Goal: Transaction & Acquisition: Purchase product/service

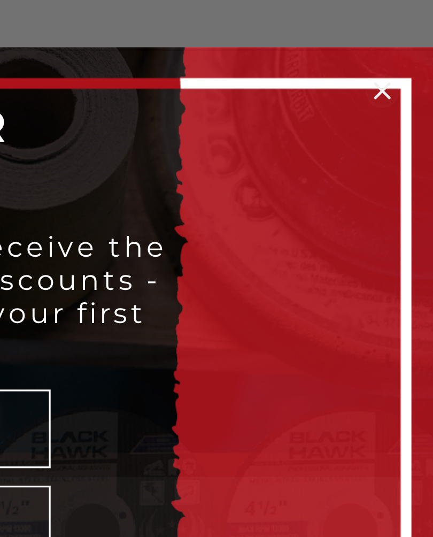
click at [359, 175] on icon "Close dialog" at bounding box center [361, 177] width 4 height 4
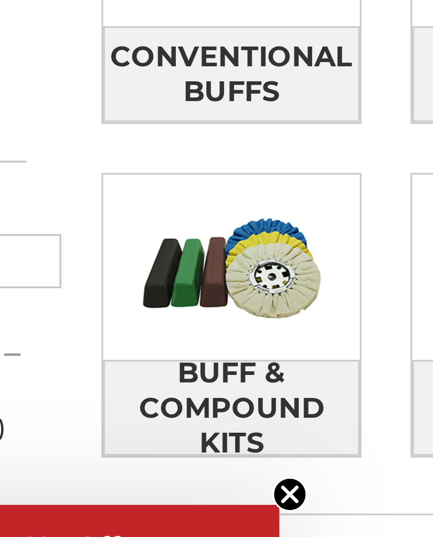
scroll to position [7, 0]
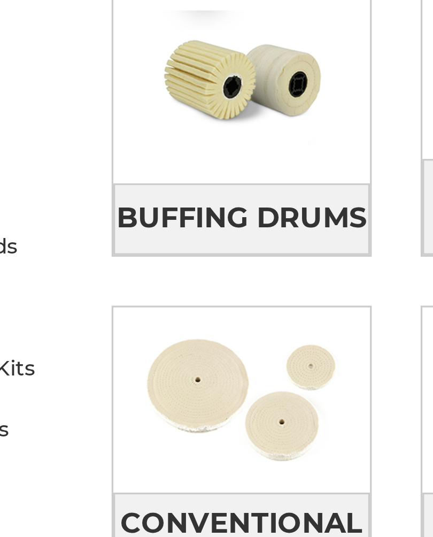
click at [109, 300] on img at bounding box center [148, 328] width 79 height 57
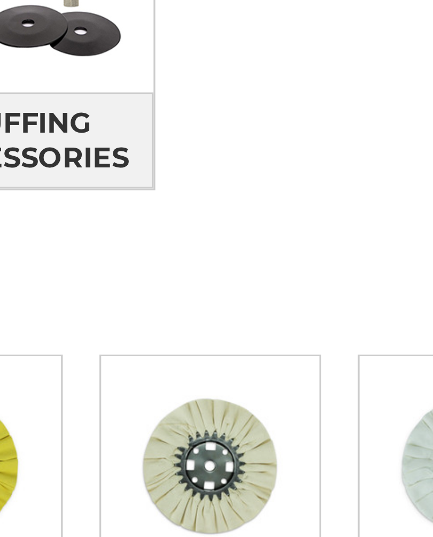
click at [303, 58] on span "Airway Buffs" at bounding box center [337, 61] width 69 height 18
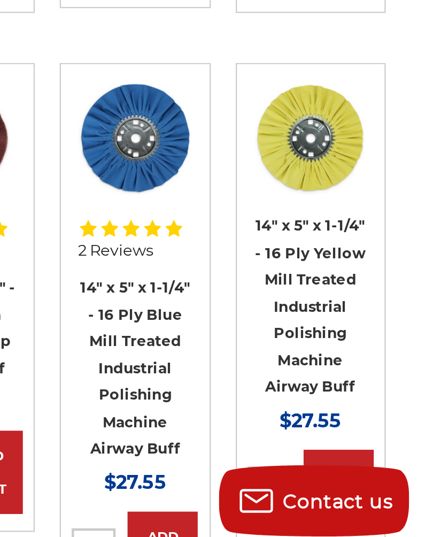
scroll to position [400, 0]
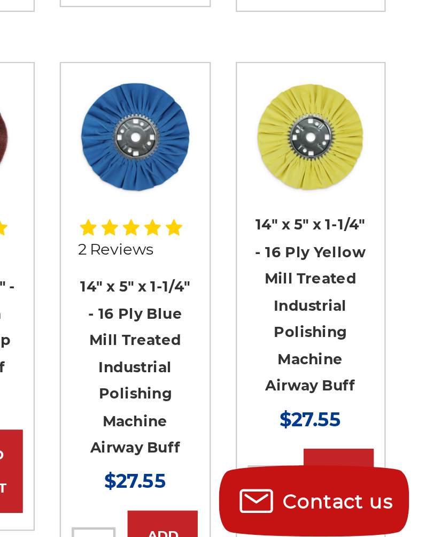
click at [273, 323] on img at bounding box center [298, 348] width 51 height 51
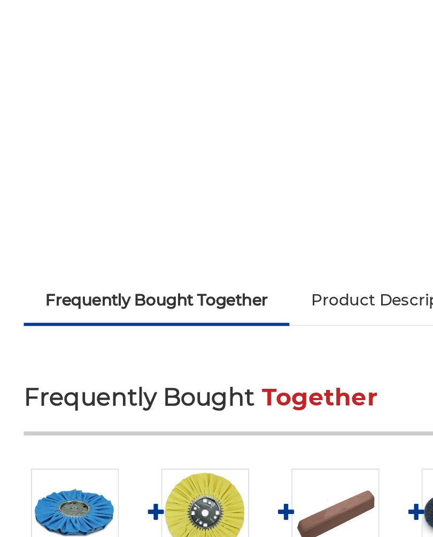
scroll to position [337, 0]
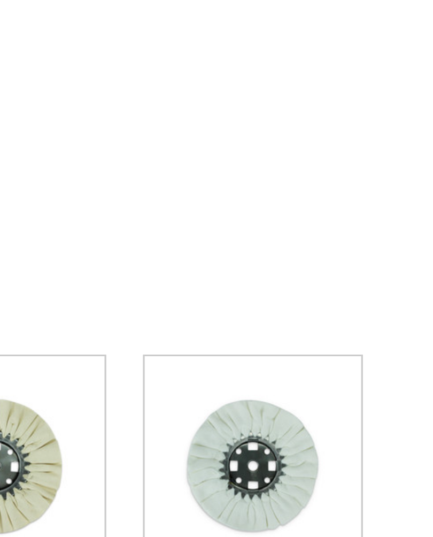
click at [303, 57] on span "Airway Buffs" at bounding box center [337, 61] width 69 height 18
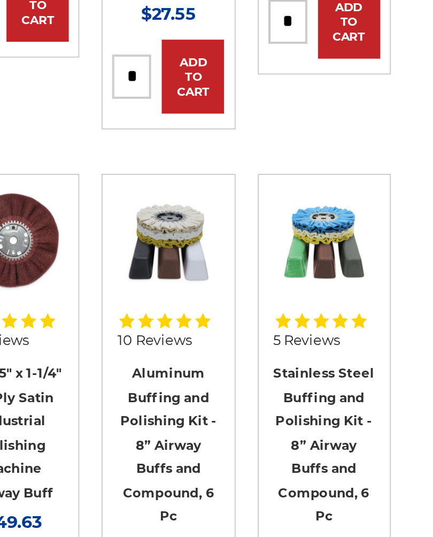
click at [352, 265] on img at bounding box center [377, 290] width 51 height 51
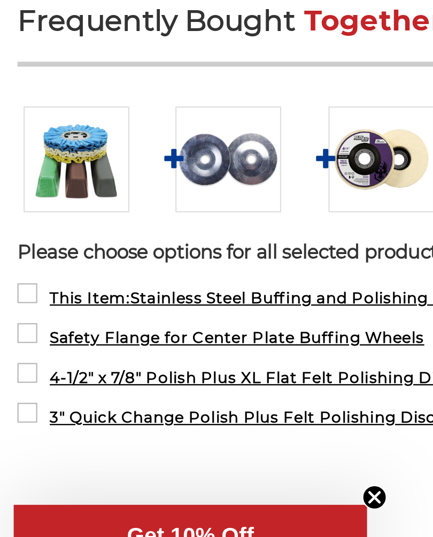
scroll to position [243, 0]
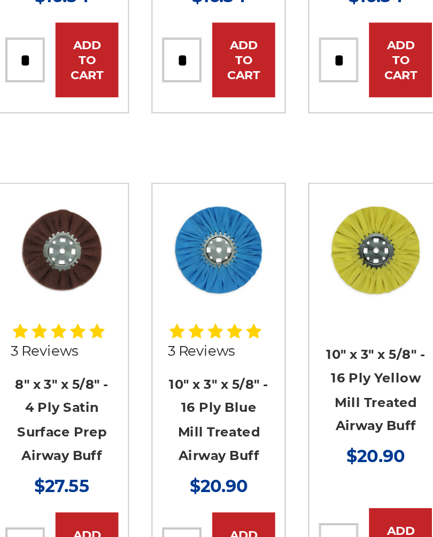
scroll to position [391, 0]
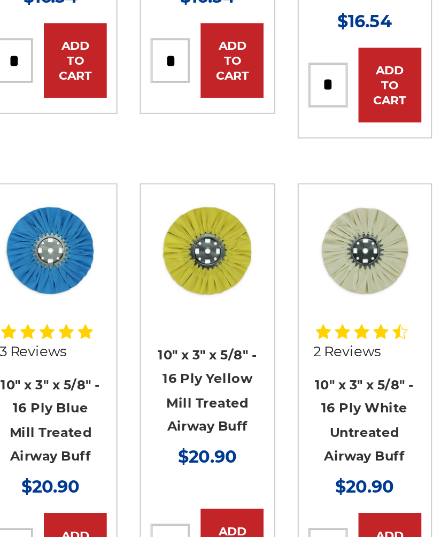
click at [352, 120] on img at bounding box center [377, 125] width 51 height 51
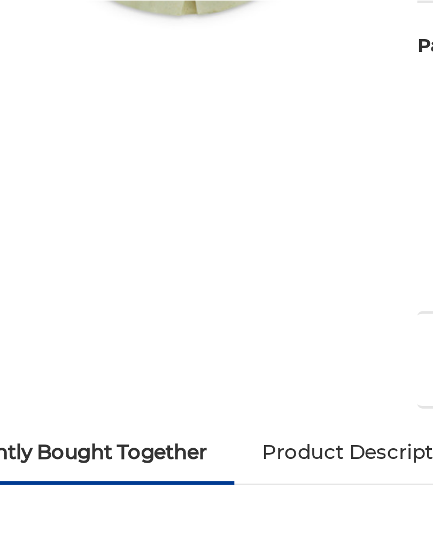
scroll to position [292, 0]
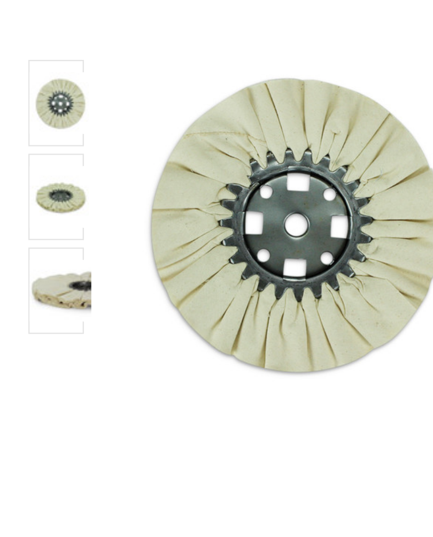
scroll to position [90, 0]
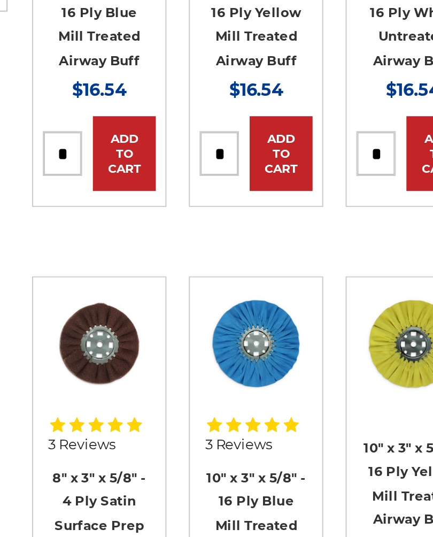
click at [116, 109] on img at bounding box center [141, 82] width 51 height 51
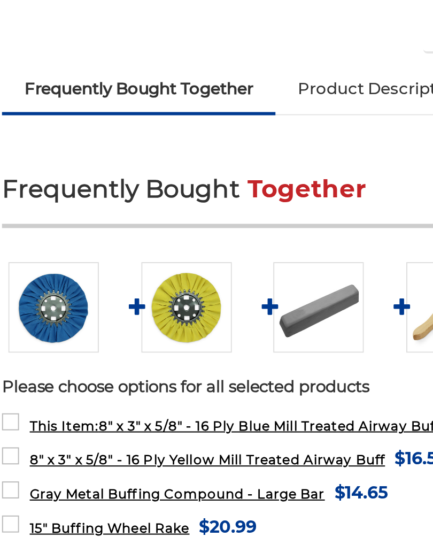
scroll to position [309, 0]
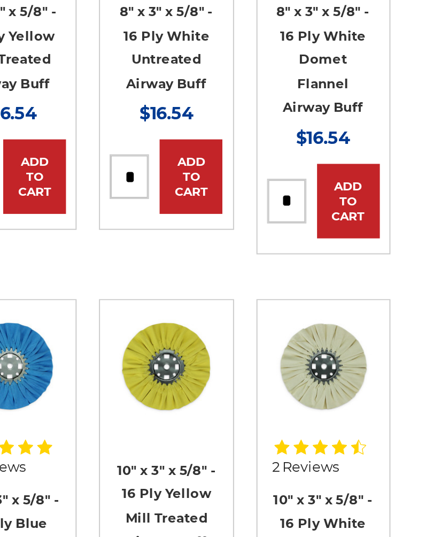
click at [354, 180] on link "8" x 3" x 5/8" - 16 Ply White Domet Flannel Airway Buff" at bounding box center [377, 196] width 47 height 56
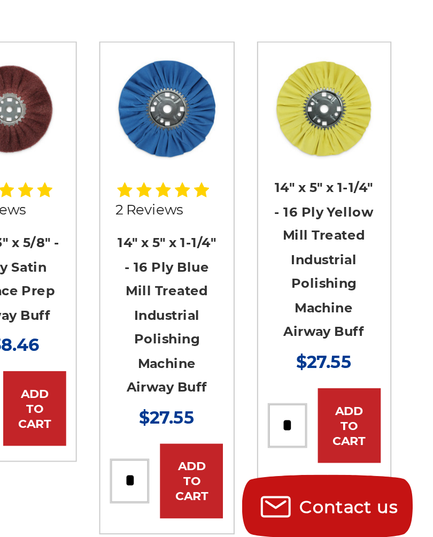
scroll to position [437, 0]
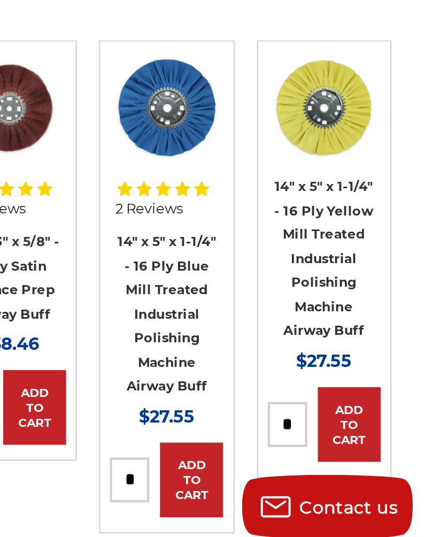
click at [274, 376] on link "14" x 5" x 1-1/4" - 16 Ply Blue Mill Treated Industrial Polishing Machine Airwa…" at bounding box center [298, 416] width 49 height 80
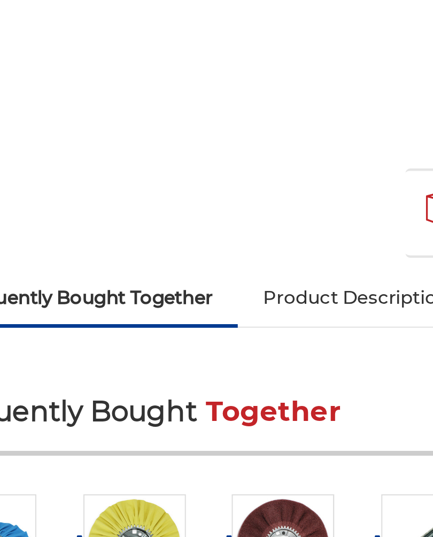
scroll to position [363, 0]
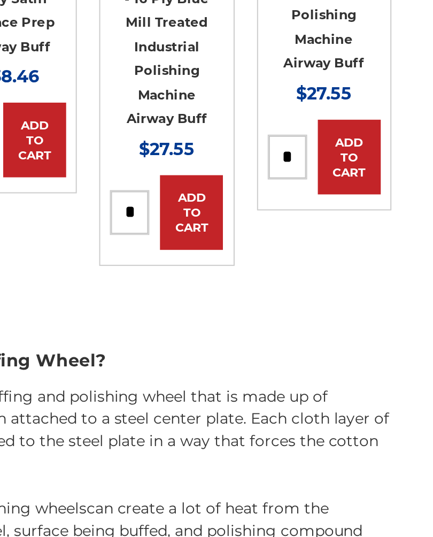
scroll to position [613, 0]
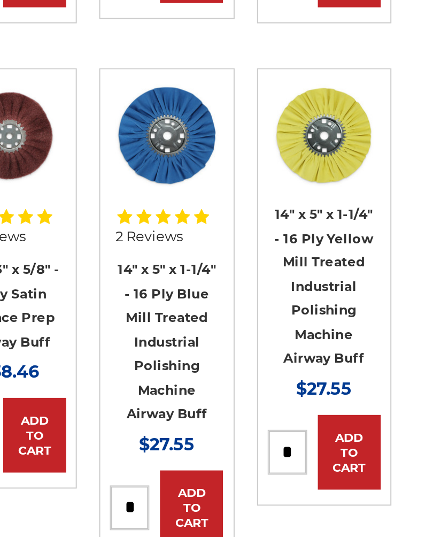
click at [353, 172] on link "14" x 5" x 1-1/4" - 16 Ply Yellow Mill Treated Industrial Polishing Machine Air…" at bounding box center [378, 212] width 50 height 80
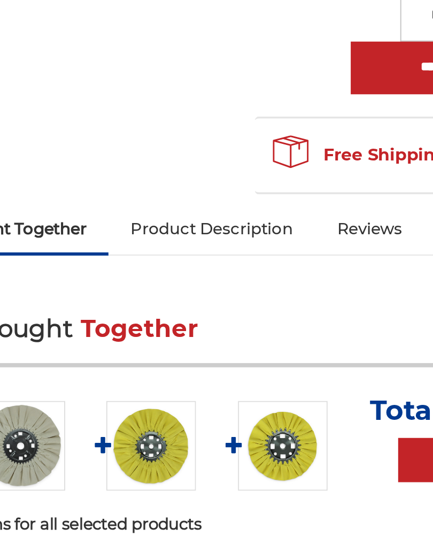
scroll to position [363, 0]
